Goal: Task Accomplishment & Management: Manage account settings

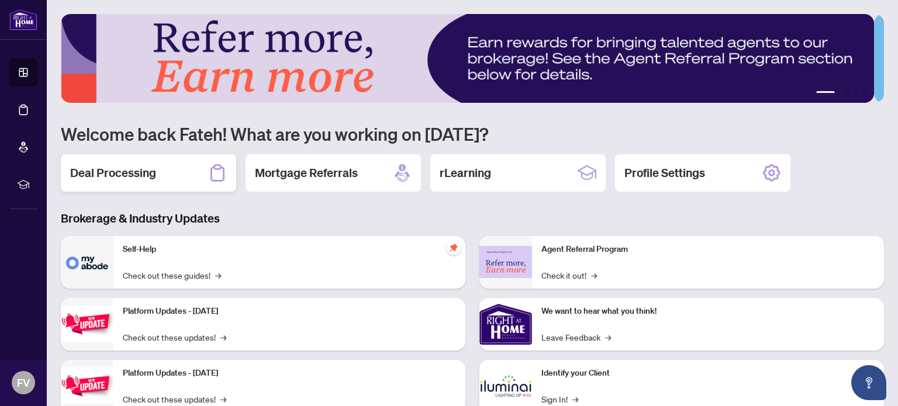
click at [108, 171] on h2 "Deal Processing" at bounding box center [113, 173] width 86 height 16
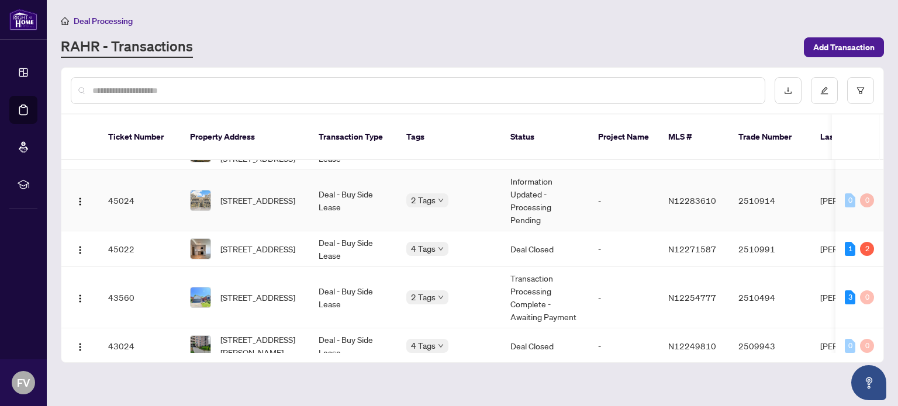
scroll to position [129, 0]
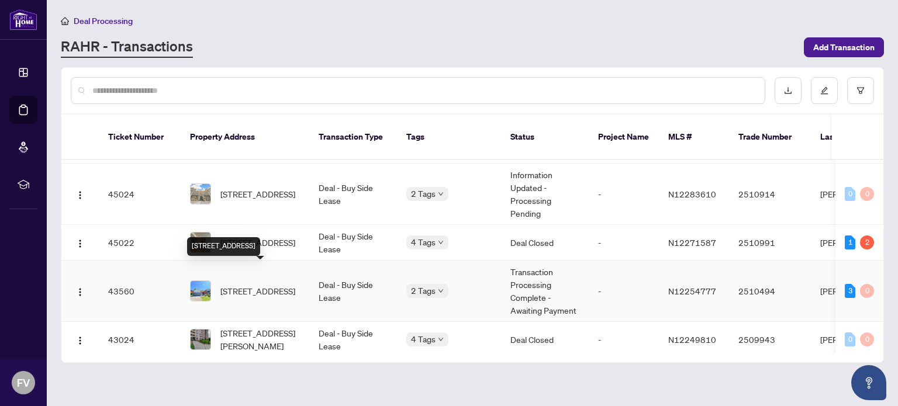
click at [264, 285] on span "[STREET_ADDRESS]" at bounding box center [257, 291] width 75 height 13
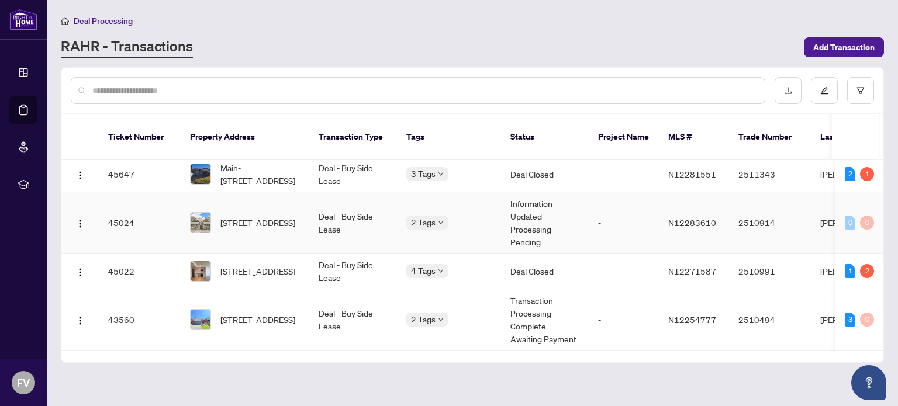
scroll to position [100, 0]
click at [251, 217] on span "[STREET_ADDRESS]" at bounding box center [257, 223] width 75 height 13
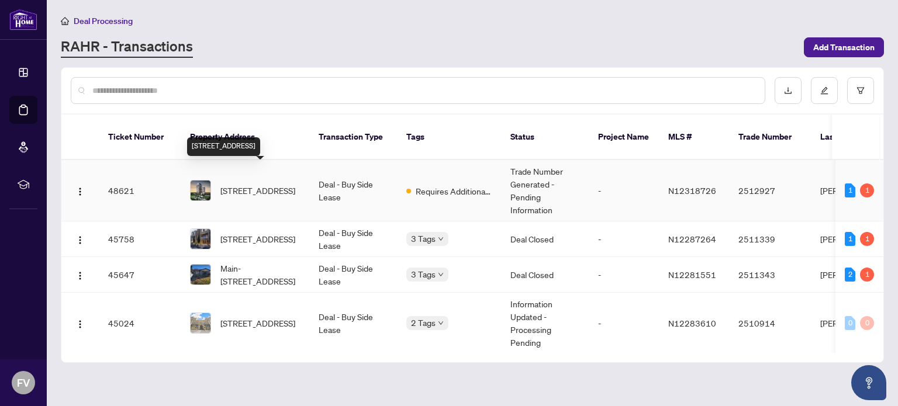
click at [244, 184] on span "[STREET_ADDRESS]" at bounding box center [257, 190] width 75 height 13
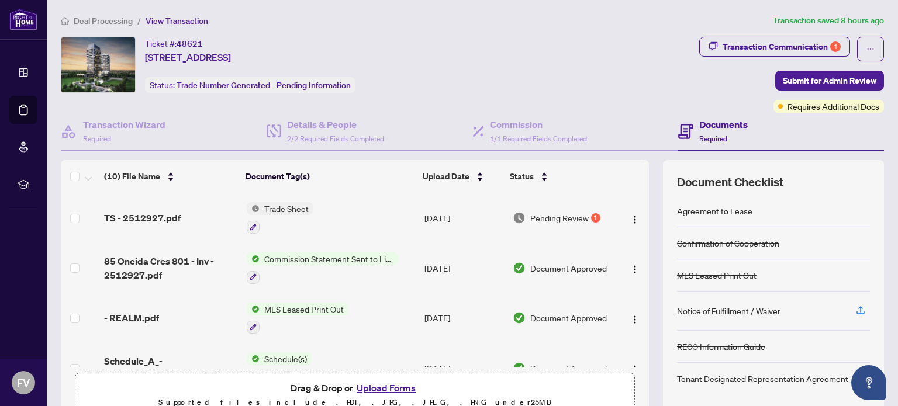
click at [278, 202] on span "Trade Sheet" at bounding box center [287, 208] width 54 height 13
click at [156, 216] on span "TS - 2512927.pdf" at bounding box center [142, 218] width 77 height 14
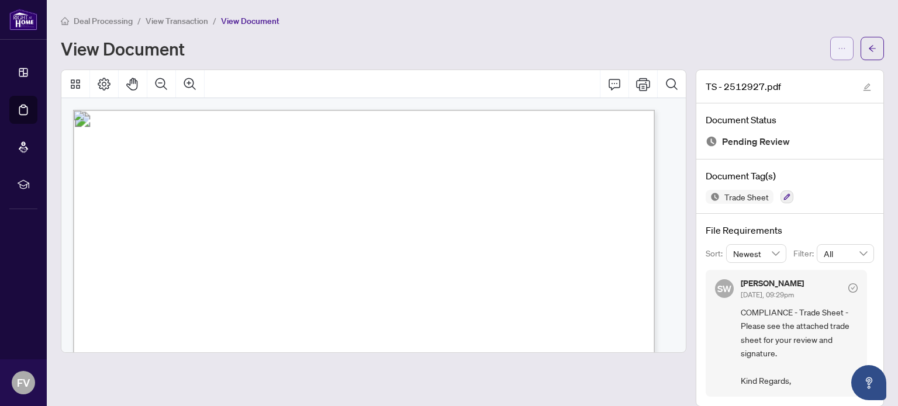
click at [830, 47] on button "button" at bounding box center [841, 48] width 23 height 23
click at [764, 69] on span "Download" at bounding box center [789, 73] width 89 height 13
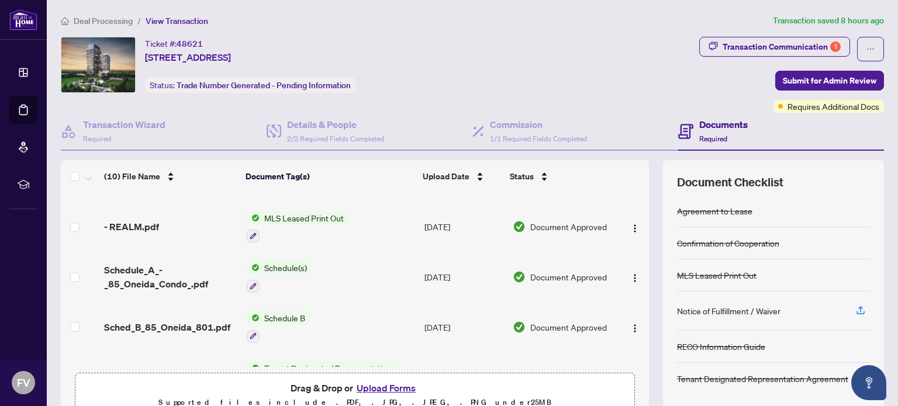
scroll to position [91, 0]
click at [398, 386] on button "Upload Forms" at bounding box center [386, 388] width 66 height 15
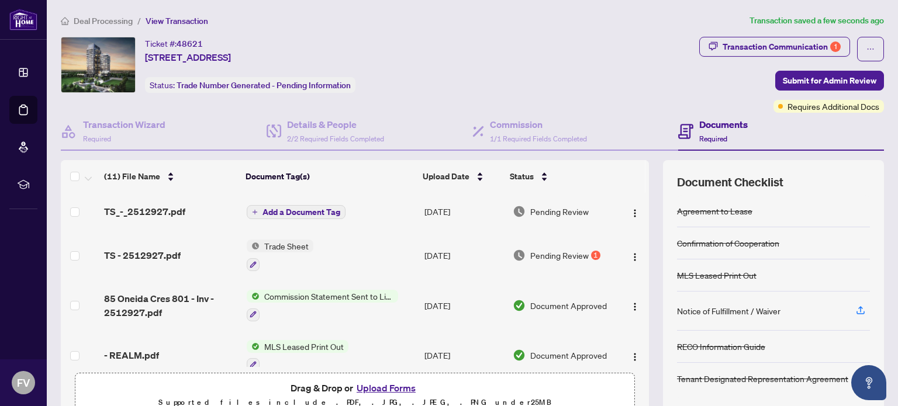
scroll to position [0, 0]
click at [809, 78] on span "Submit for Admin Review" at bounding box center [830, 80] width 94 height 19
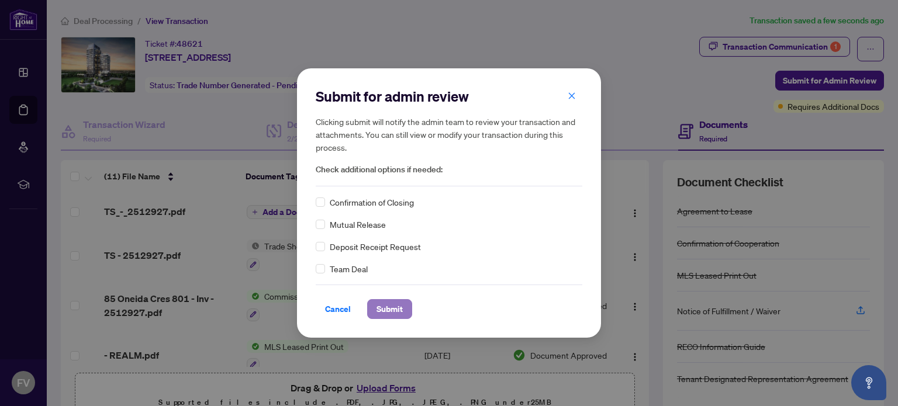
click at [391, 306] on span "Submit" at bounding box center [390, 309] width 26 height 19
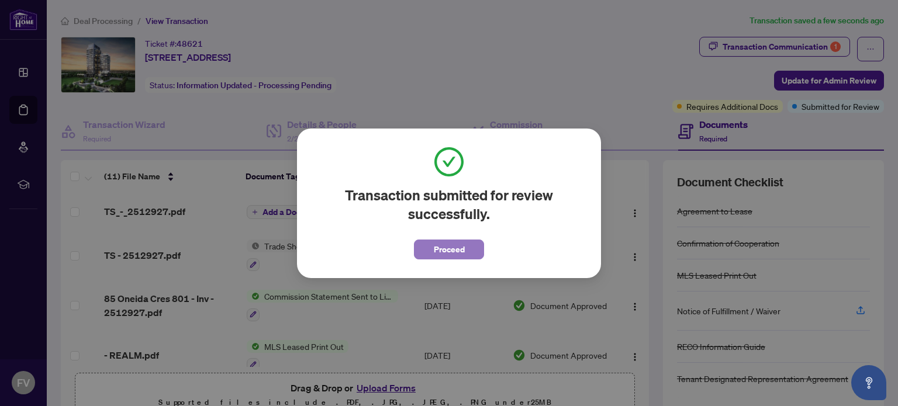
click at [449, 247] on span "Proceed" at bounding box center [449, 249] width 31 height 19
